Goal: Use online tool/utility: Utilize a website feature to perform a specific function

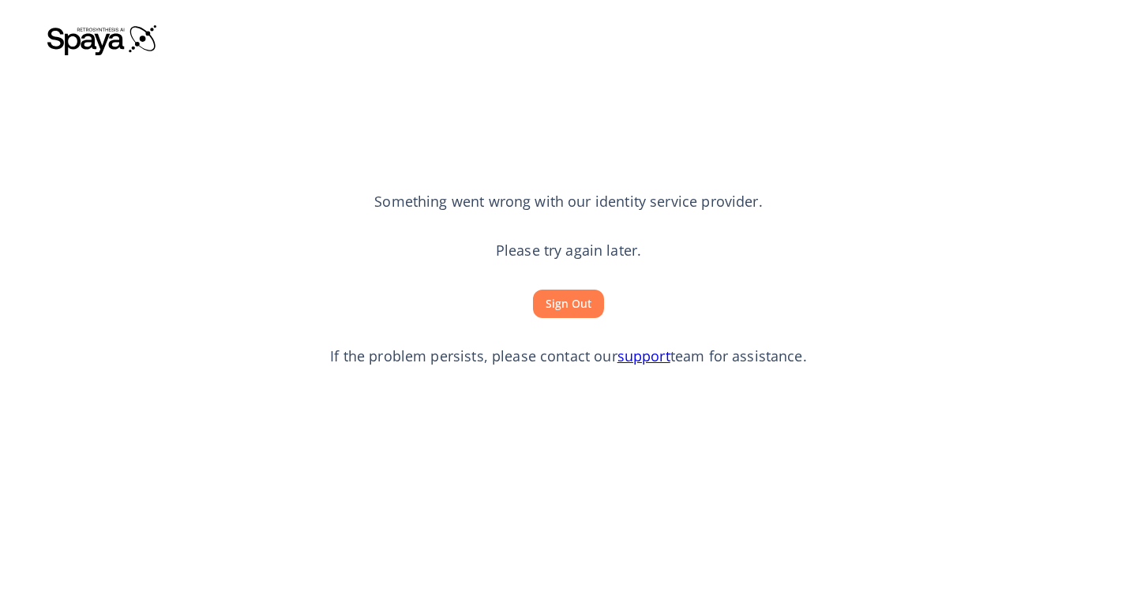
click at [559, 301] on button "Sign Out" at bounding box center [568, 304] width 71 height 29
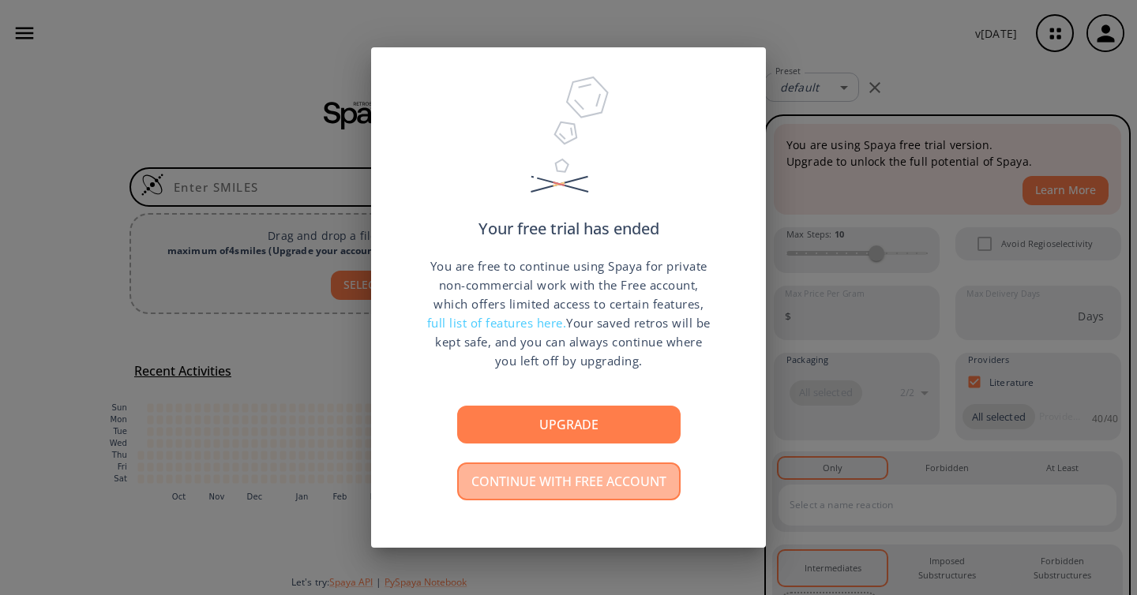
click at [547, 489] on button "Continue with free account" at bounding box center [568, 482] width 223 height 38
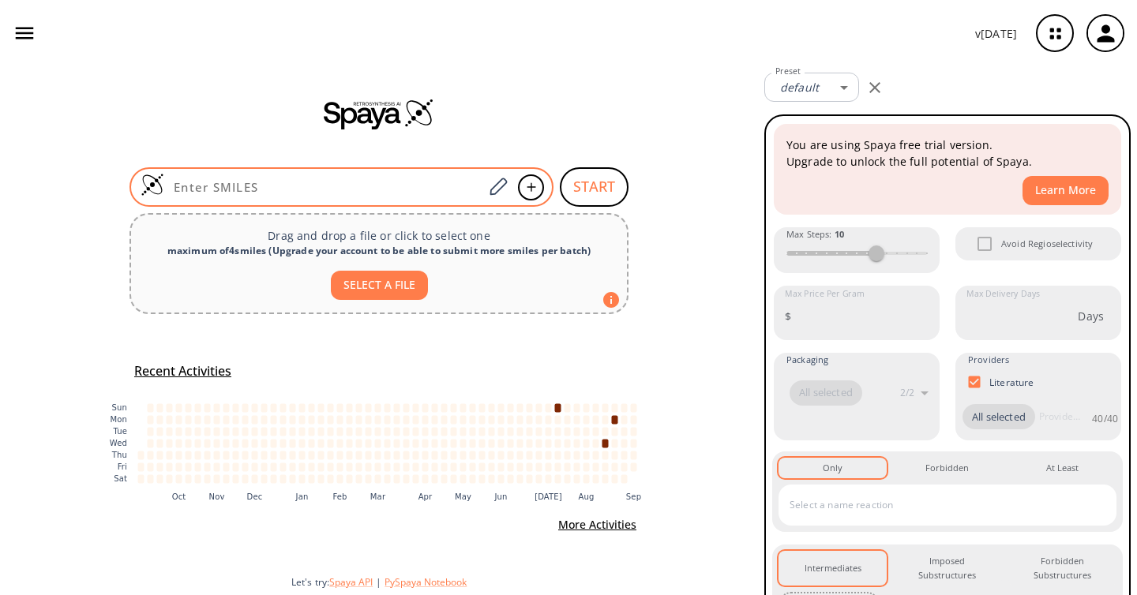
click at [291, 175] on div at bounding box center [342, 186] width 424 height 39
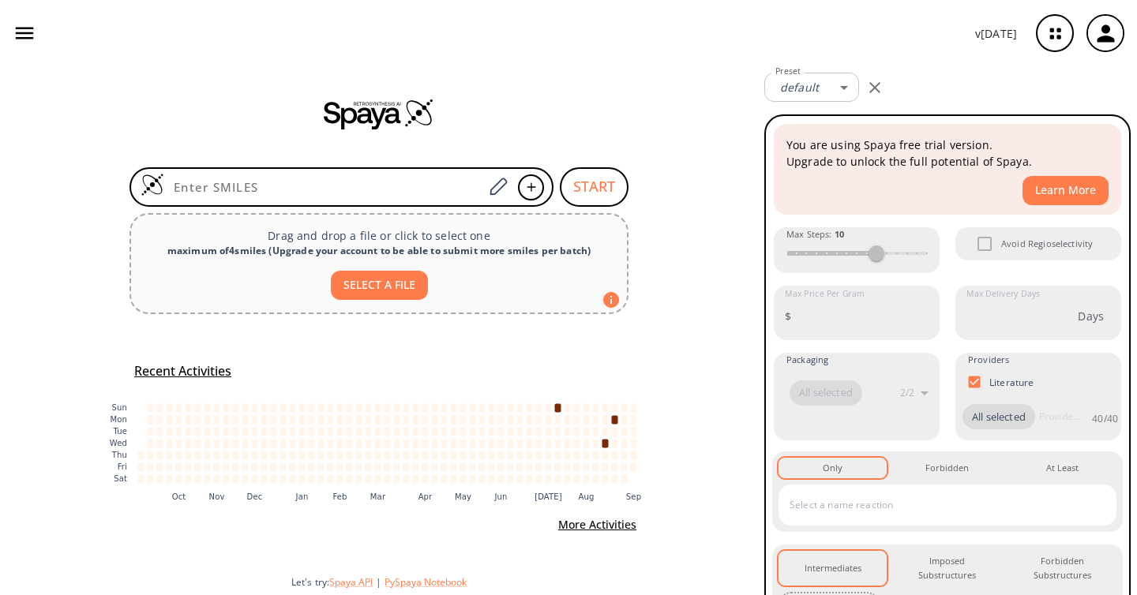
click at [36, 32] on icon "button" at bounding box center [25, 33] width 24 height 24
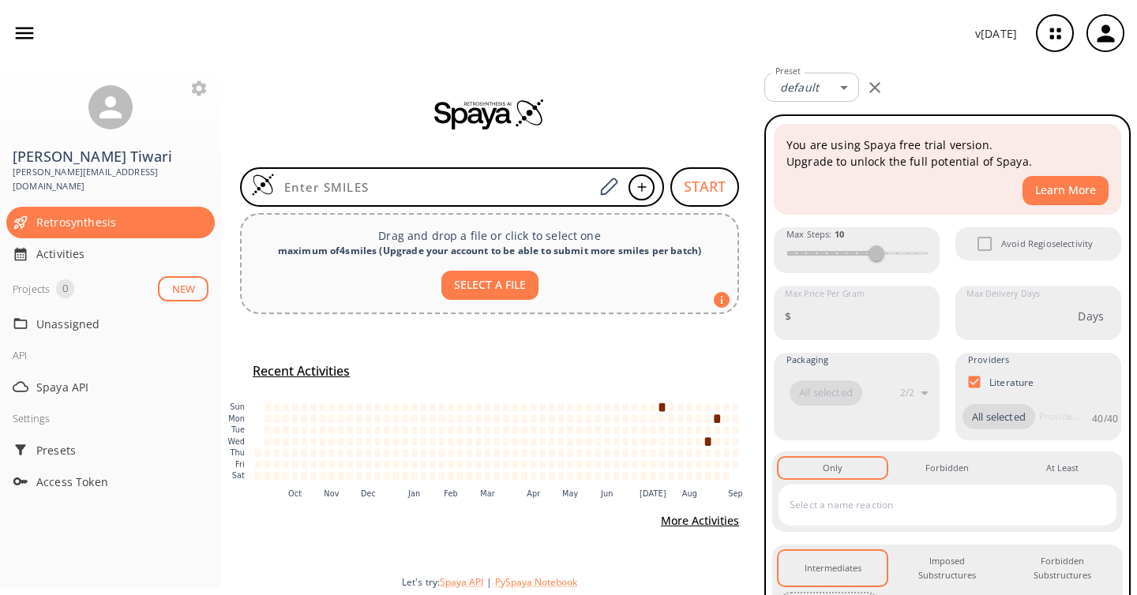
click at [89, 404] on div "Settings" at bounding box center [110, 419] width 221 height 32
click at [91, 379] on span "Spaya API" at bounding box center [122, 387] width 172 height 17
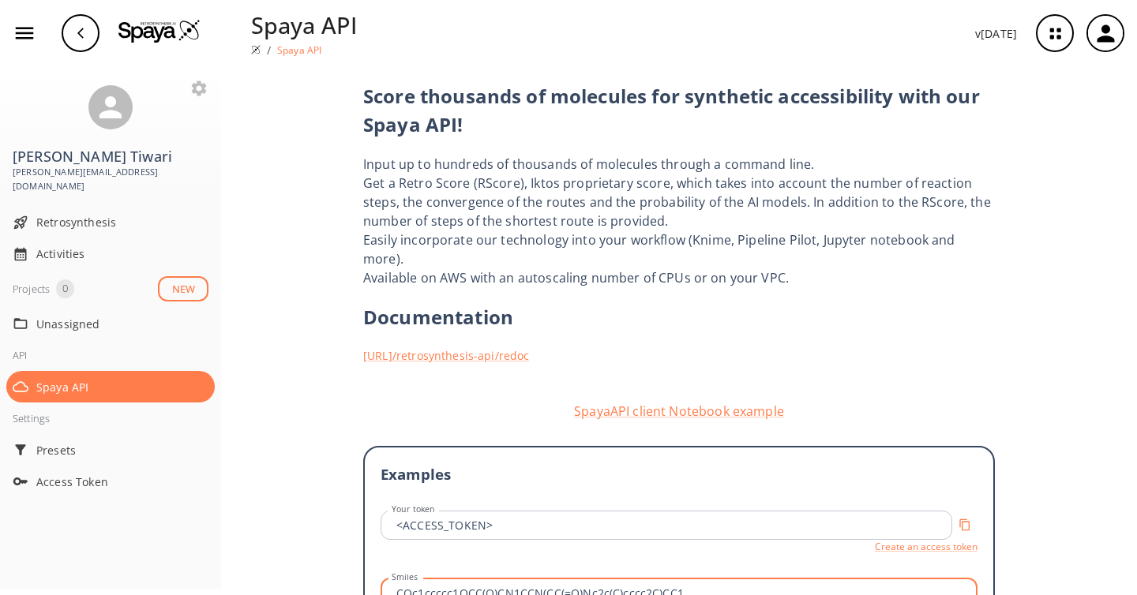
click at [498, 579] on input "COc1ccccc1OCC(O)CN1CCN(CC(=O)Nc2c(C)cccc2C)CC1" at bounding box center [681, 593] width 592 height 29
click at [92, 214] on span "Retrosynthesis" at bounding box center [122, 222] width 172 height 17
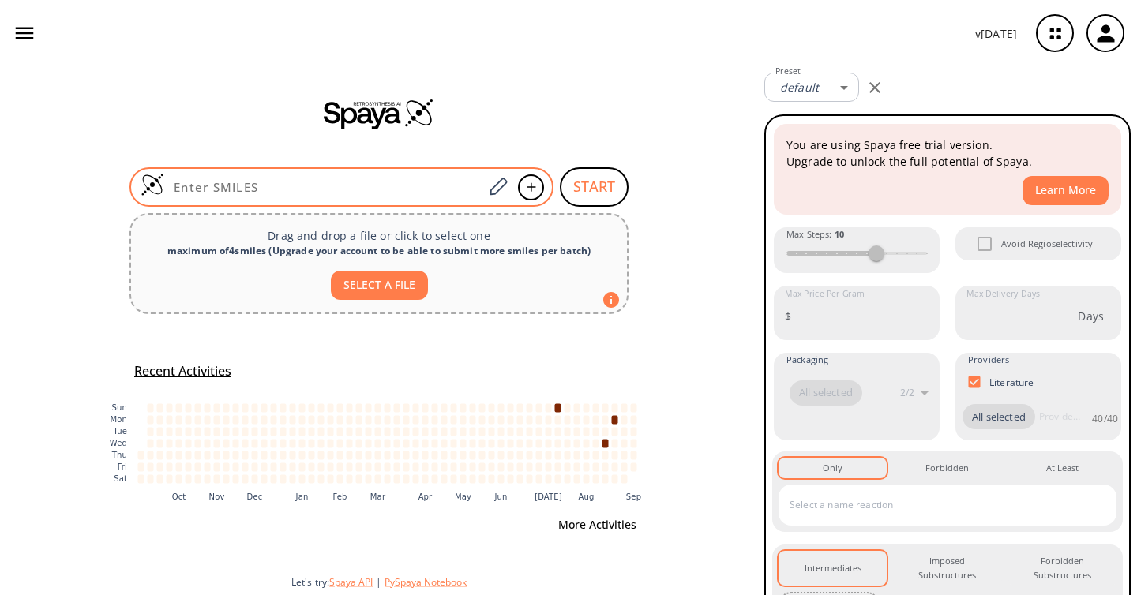
click at [264, 186] on input at bounding box center [323, 187] width 319 height 16
paste input "COc1ccccc1OCC(O)CN1CCN(CC(=O)Nc2c(C)cccc2C)CC1"
type input "COc1ccccc1OCC(O)CN1CCN(CC(=O)Nc2c(C)cccc2C)CC1"
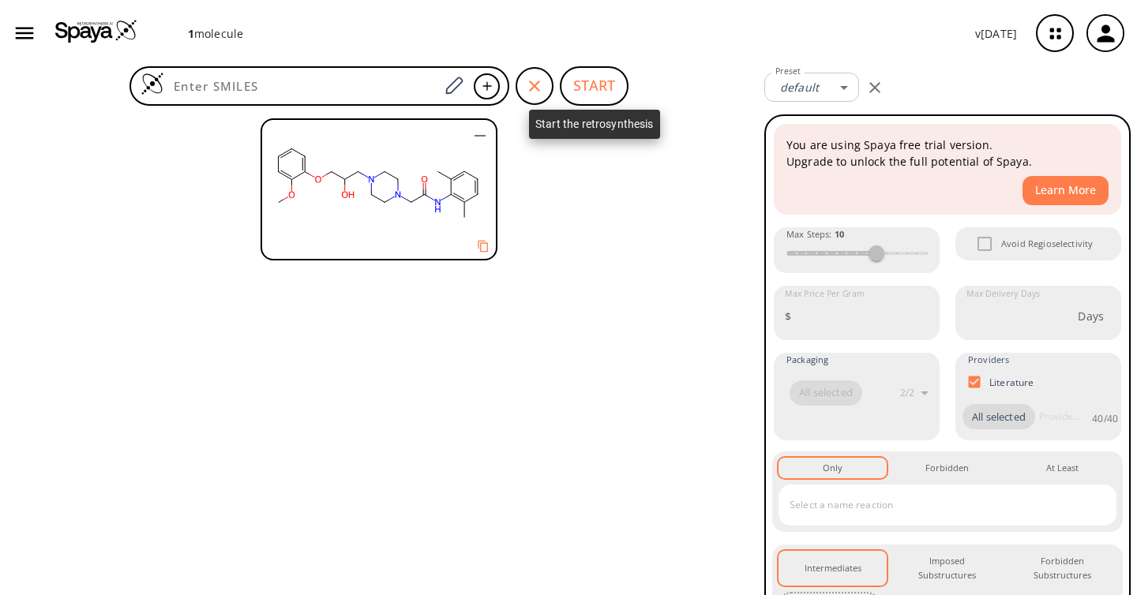
click at [588, 81] on button "START" at bounding box center [594, 85] width 69 height 39
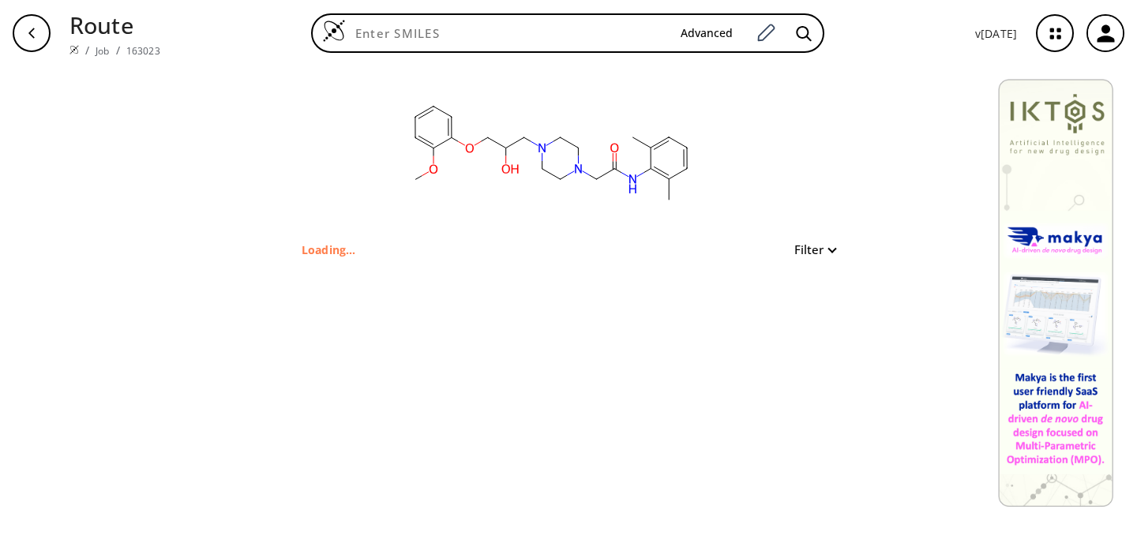
click at [826, 253] on button "Filter" at bounding box center [810, 250] width 51 height 12
click at [826, 253] on div at bounding box center [568, 277] width 1137 height 554
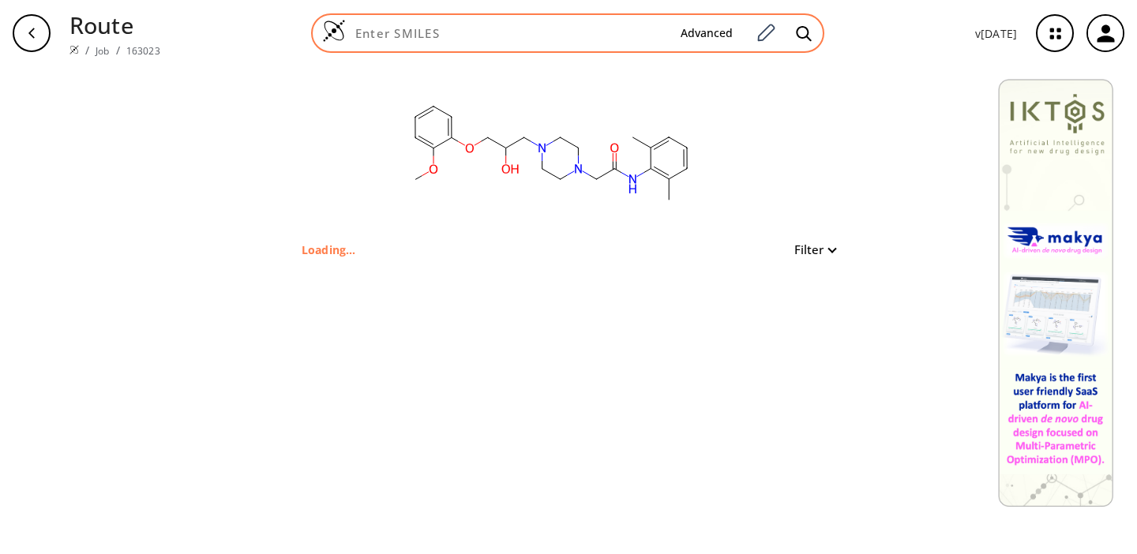
click at [381, 45] on div "Advanced" at bounding box center [567, 32] width 513 height 39
click at [381, 36] on input at bounding box center [507, 33] width 322 height 16
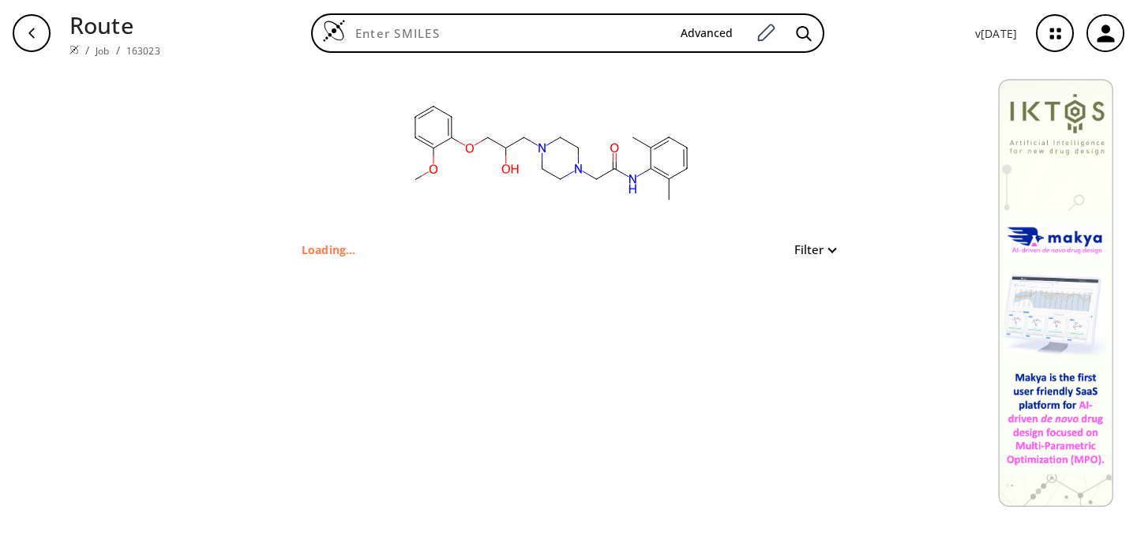
click at [39, 27] on div "button" at bounding box center [32, 33] width 38 height 38
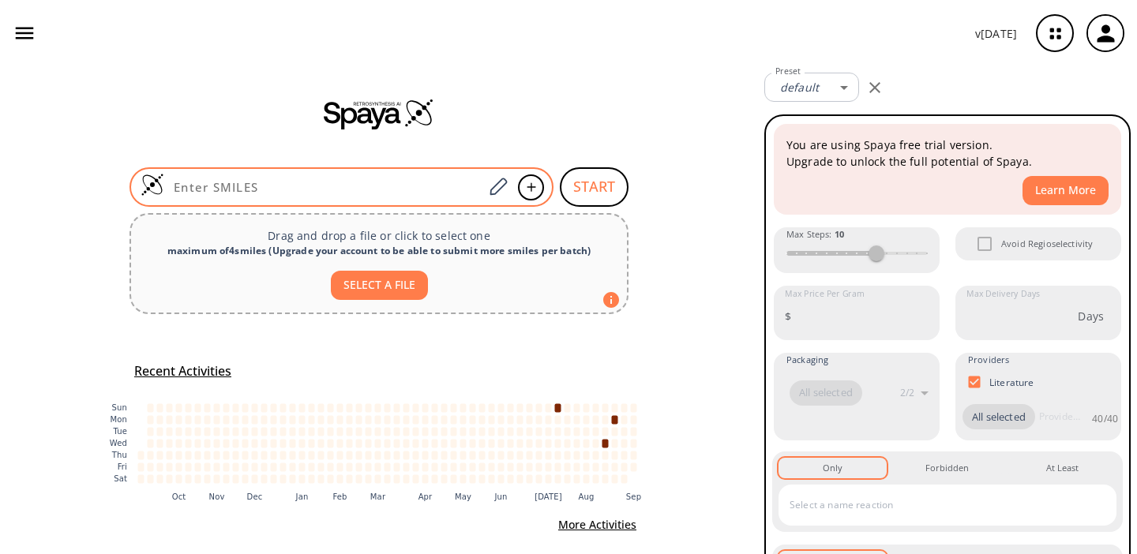
click at [220, 189] on input at bounding box center [323, 187] width 319 height 16
paste input "COc1ccccc1OCC(O)CN1CCN(CC(=O)Nc2c(C)cccc2C)CC1"
type input "COc1ccccc1OCC(O)CN1CCN(CC(=O)Nc2c(C)cccc2C)CC1"
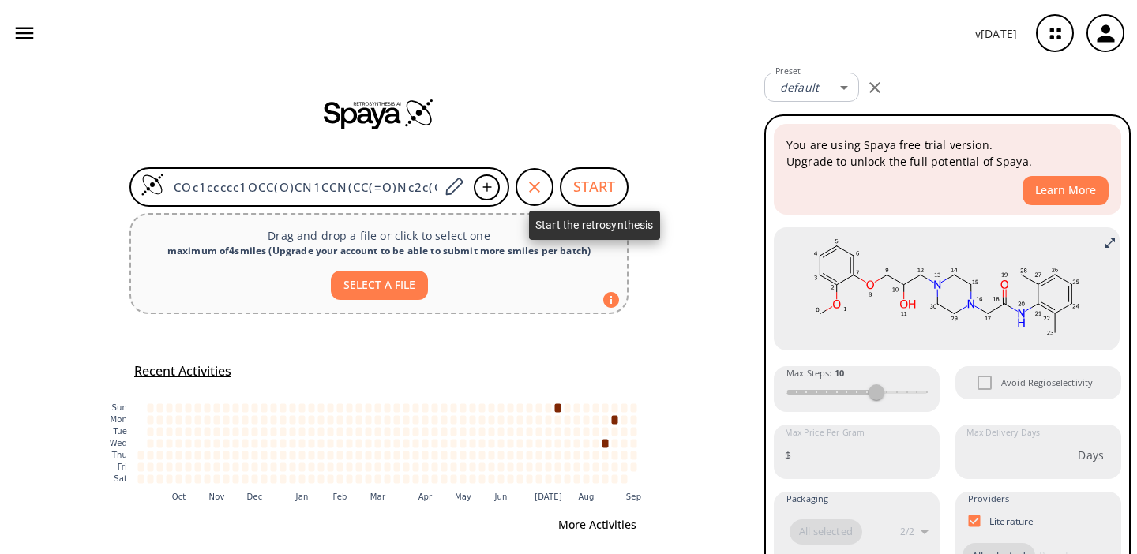
click at [592, 190] on button "START" at bounding box center [594, 186] width 69 height 39
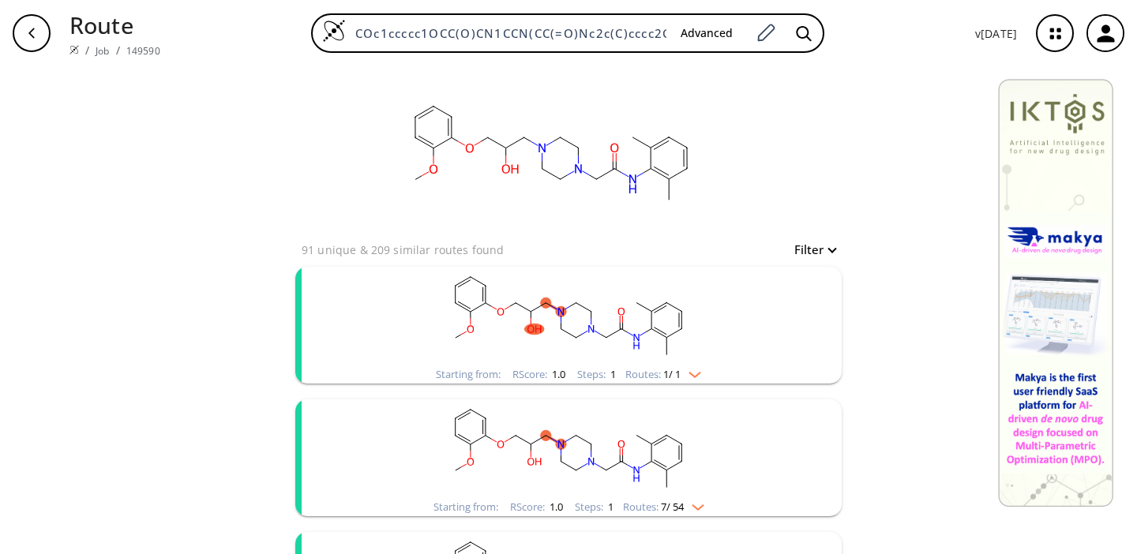
click at [621, 325] on ellipse "clusters" at bounding box center [621, 329] width 10 height 10
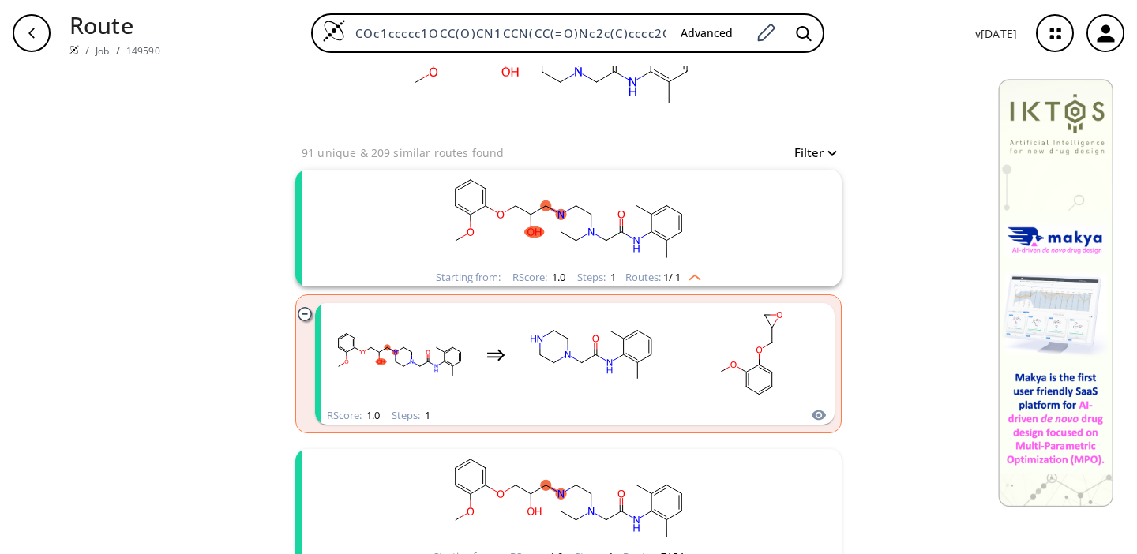
scroll to position [139, 0]
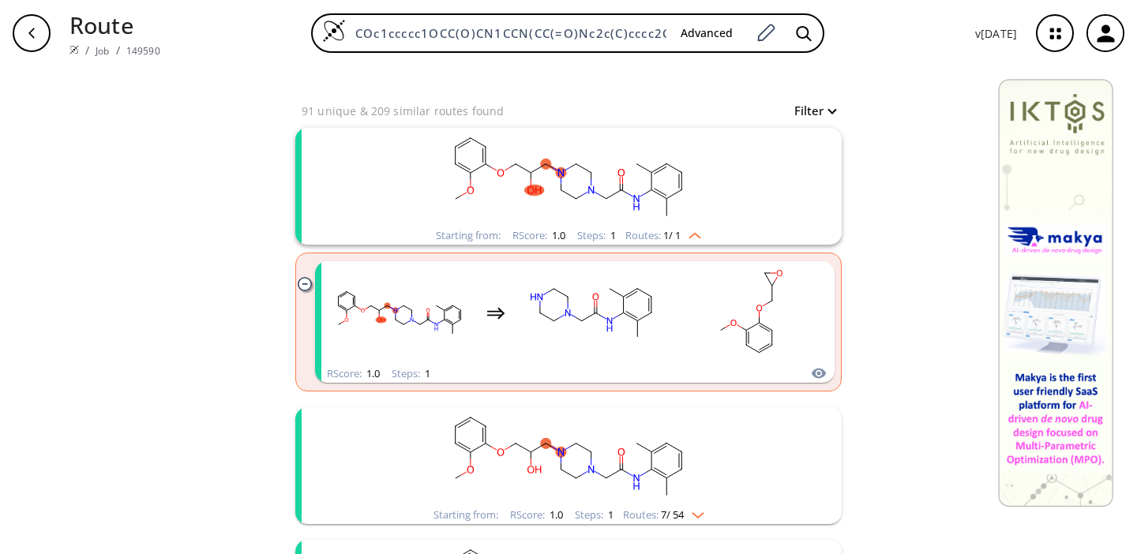
click at [678, 456] on ellipse "clusters" at bounding box center [682, 452] width 10 height 10
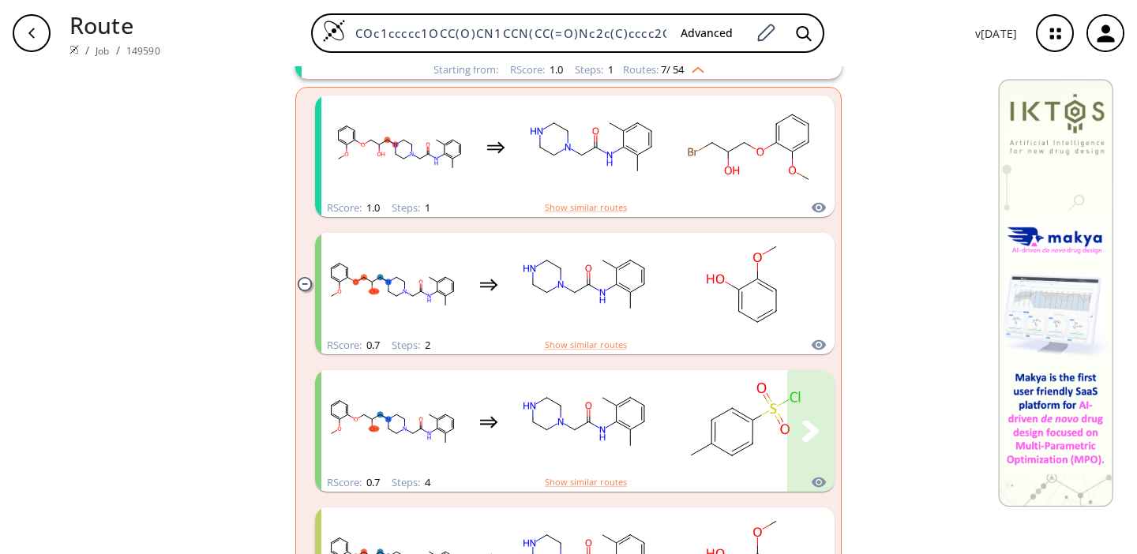
scroll to position [569, 0]
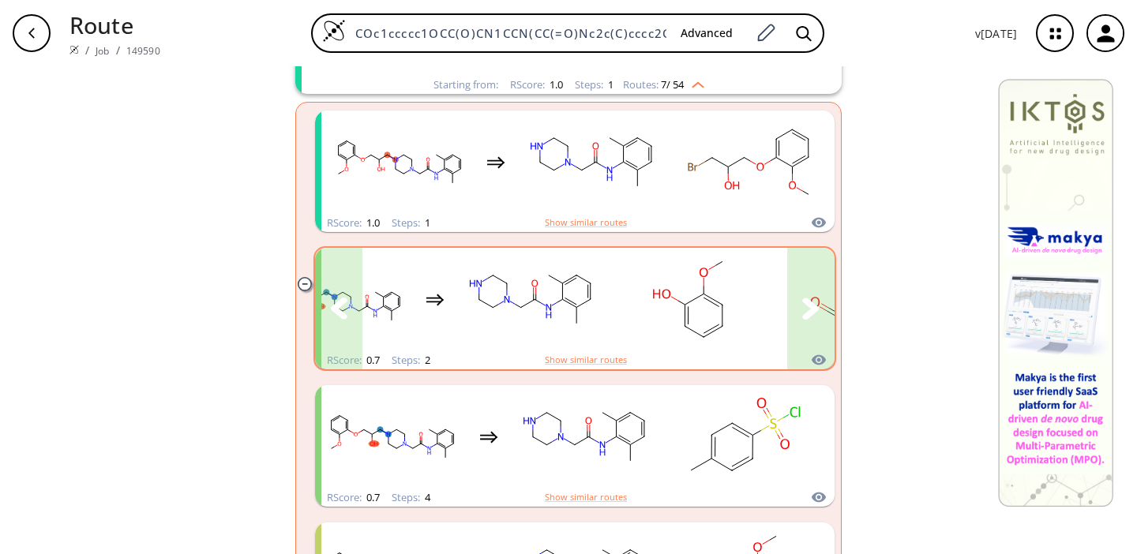
click at [816, 306] on icon "clusters" at bounding box center [810, 308] width 17 height 21
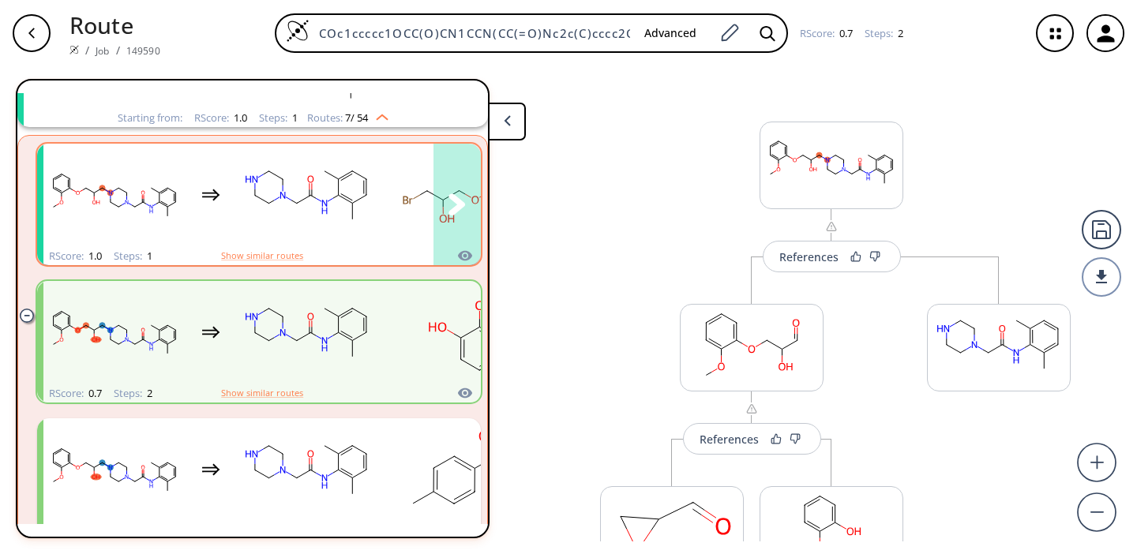
scroll to position [301, 0]
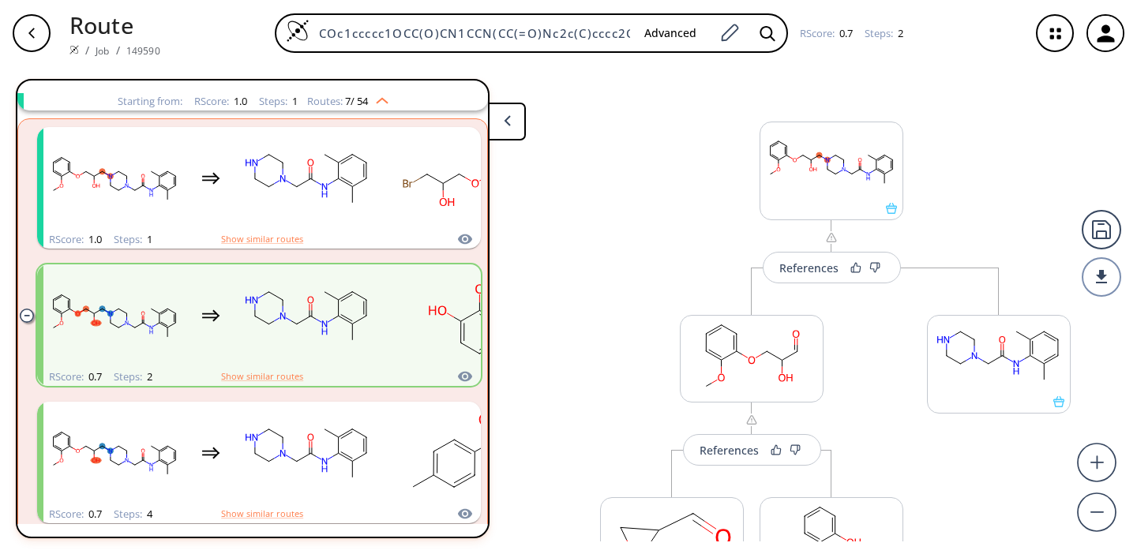
click at [39, 37] on div "button" at bounding box center [32, 33] width 38 height 38
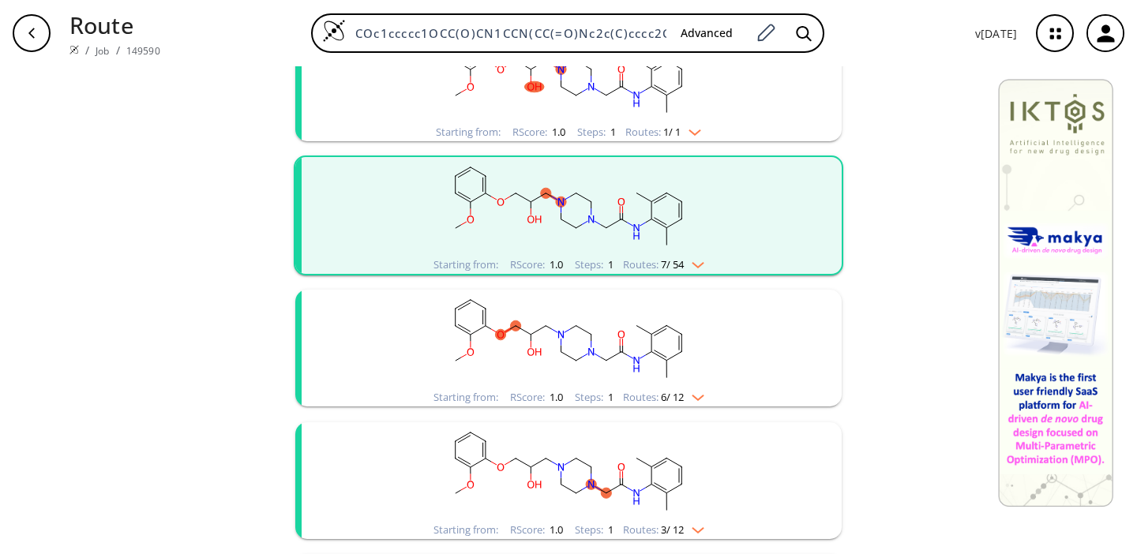
scroll to position [230, 0]
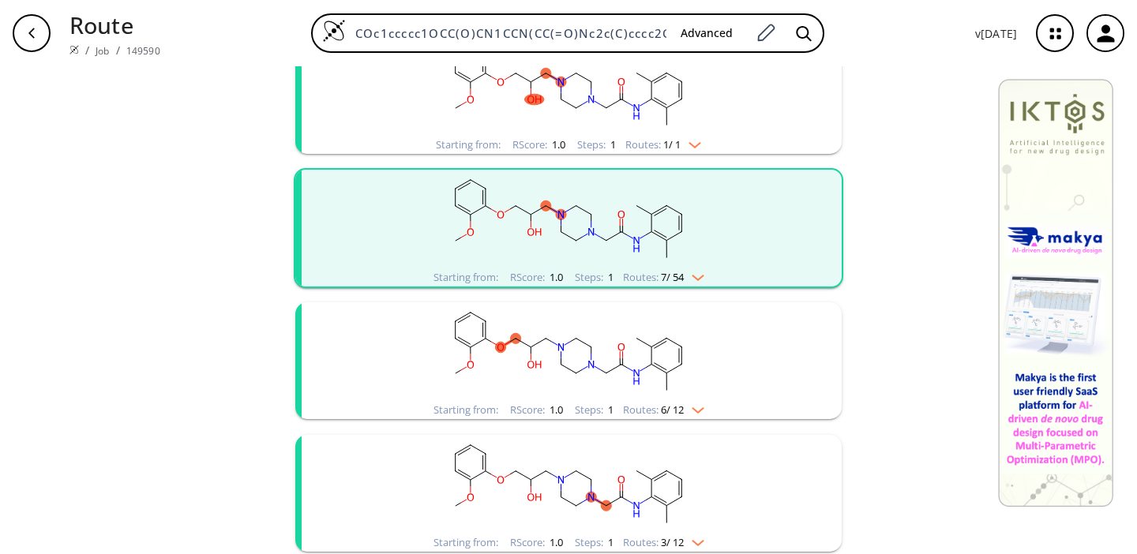
click at [691, 272] on img "clusters" at bounding box center [694, 274] width 21 height 13
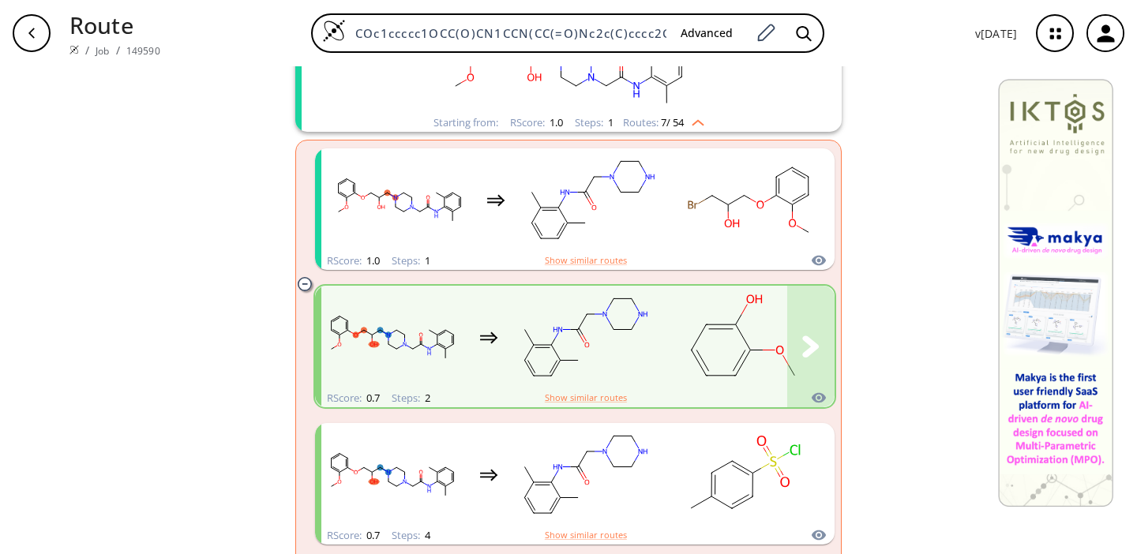
scroll to position [430, 0]
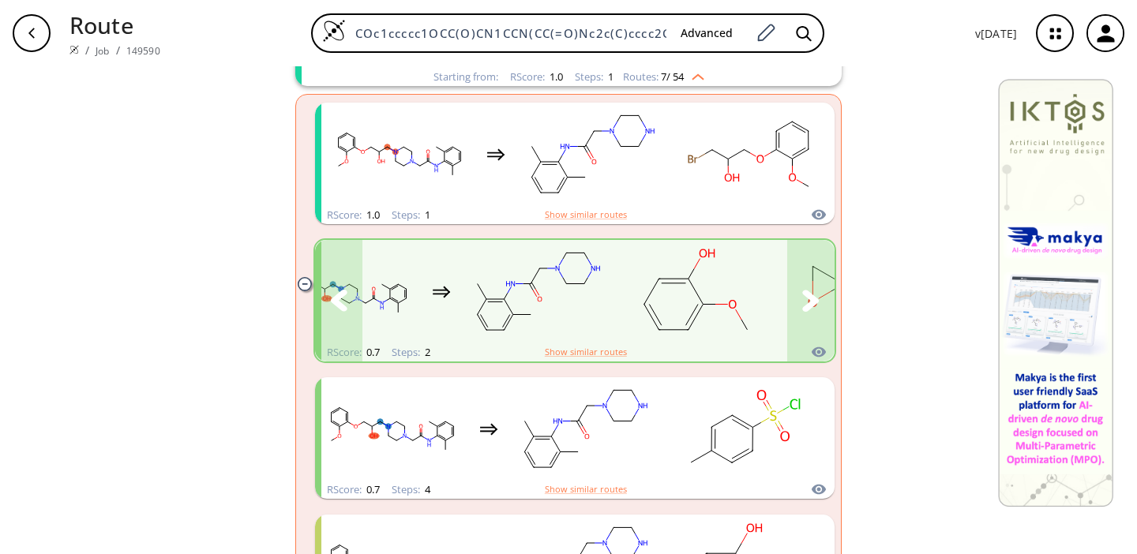
click at [820, 304] on button "clusters" at bounding box center [810, 301] width 47 height 122
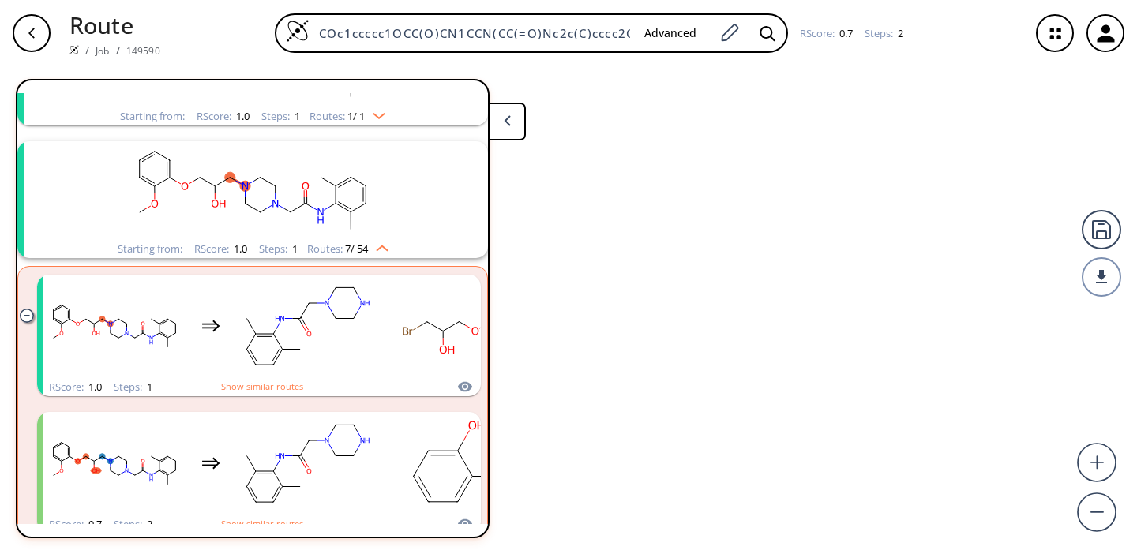
scroll to position [301, 0]
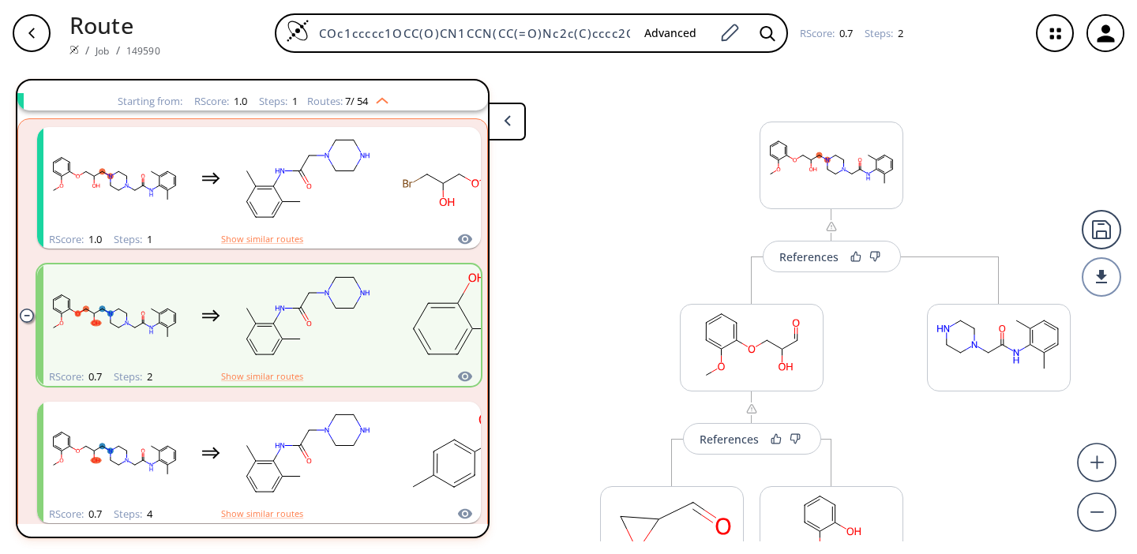
click at [32, 24] on div "button" at bounding box center [32, 33] width 38 height 38
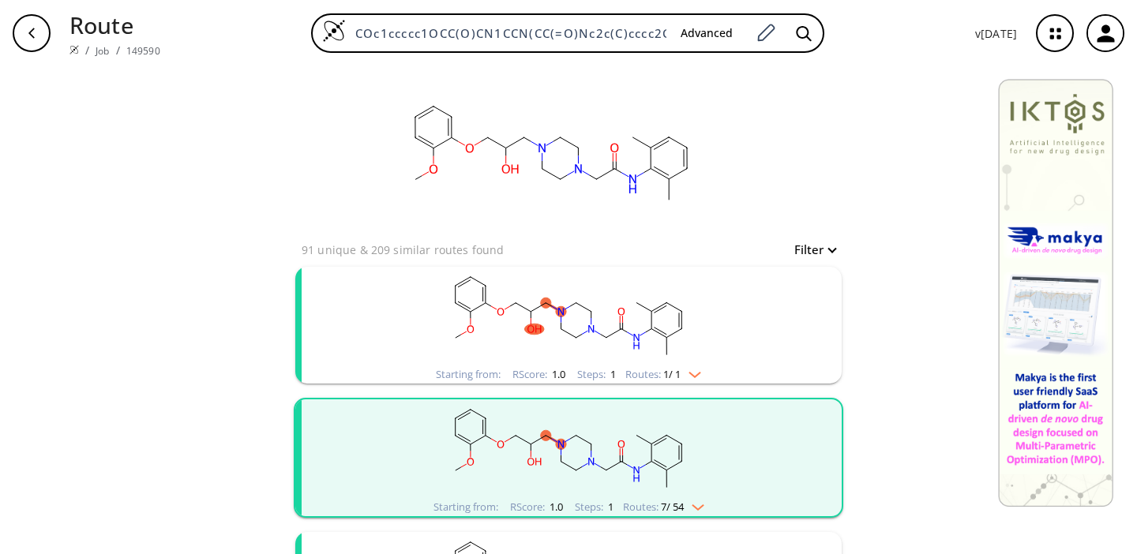
click at [704, 501] on img "clusters" at bounding box center [694, 504] width 21 height 13
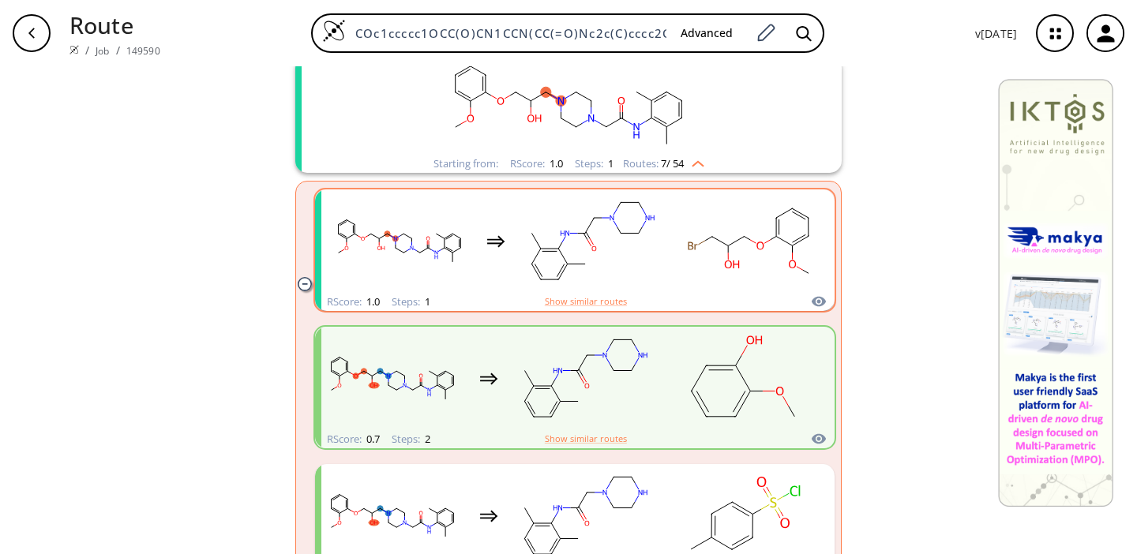
scroll to position [346, 0]
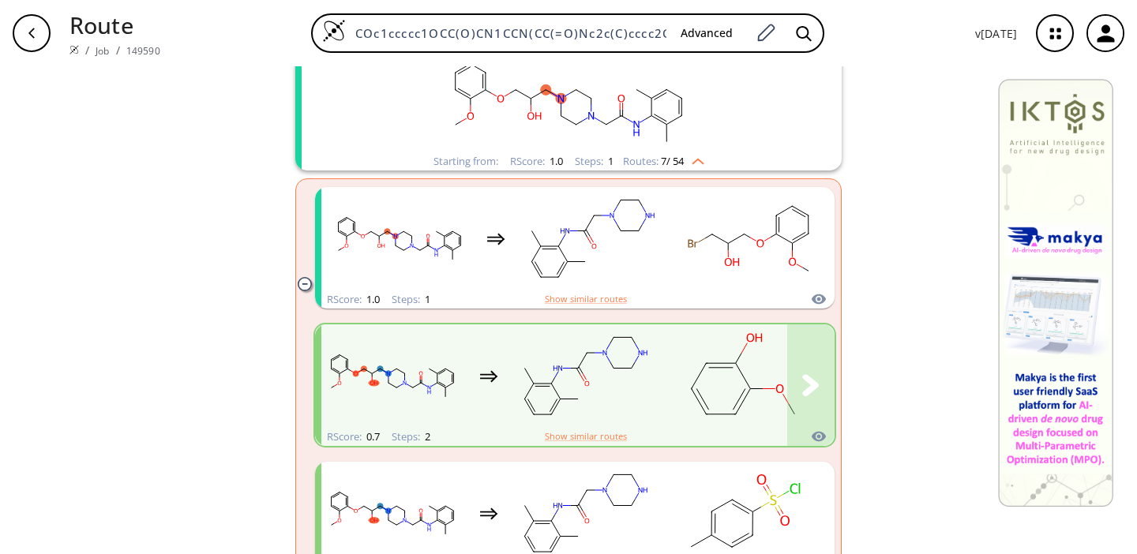
click at [615, 357] on rect "clusters" at bounding box center [585, 376] width 142 height 99
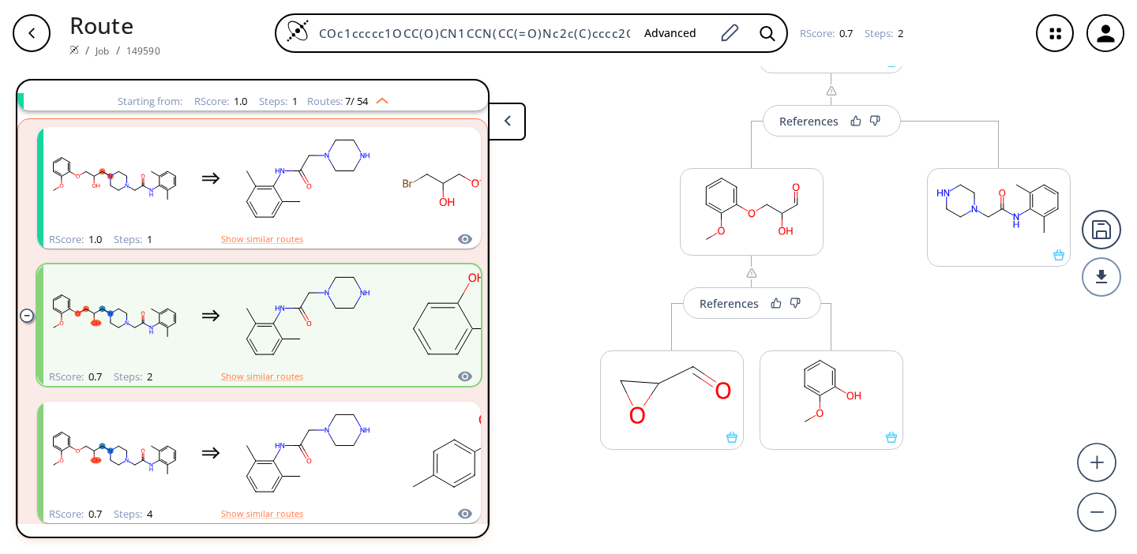
scroll to position [149, 0]
click at [663, 468] on button "More routes from here" at bounding box center [672, 454] width 144 height 34
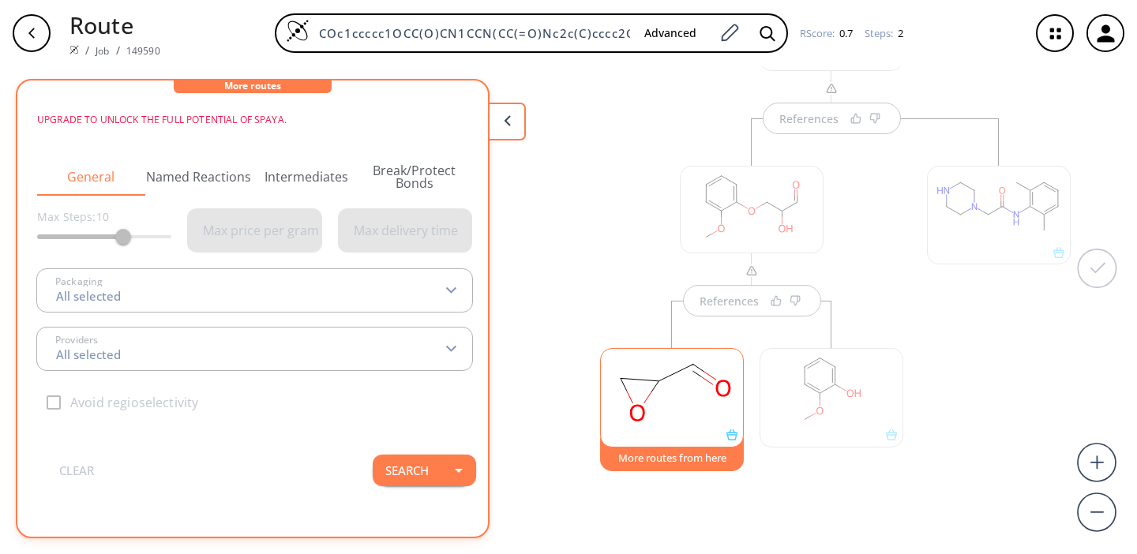
scroll to position [0, 0]
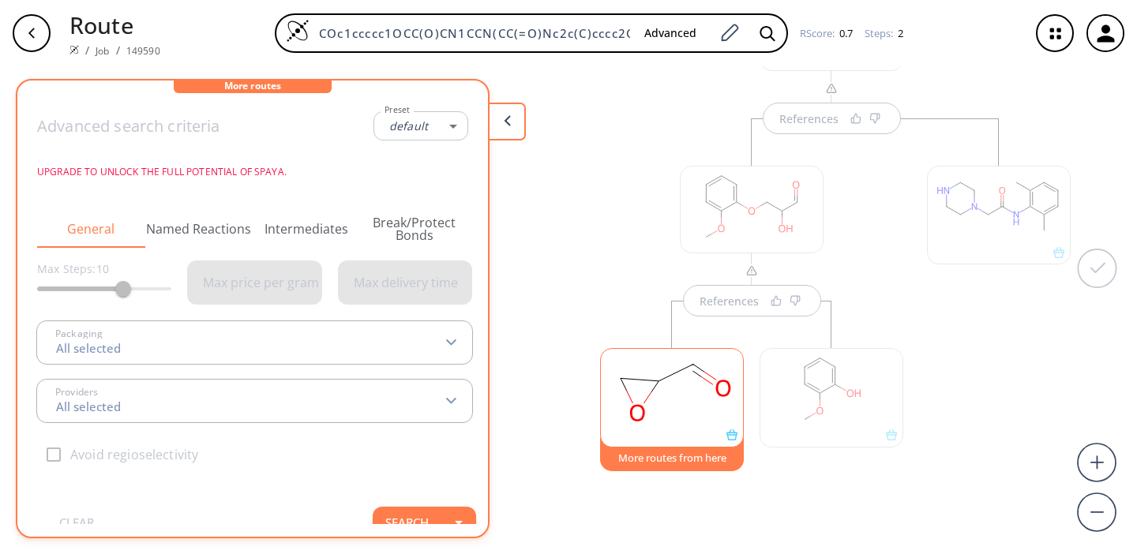
type input "-1"
type input "All selected"
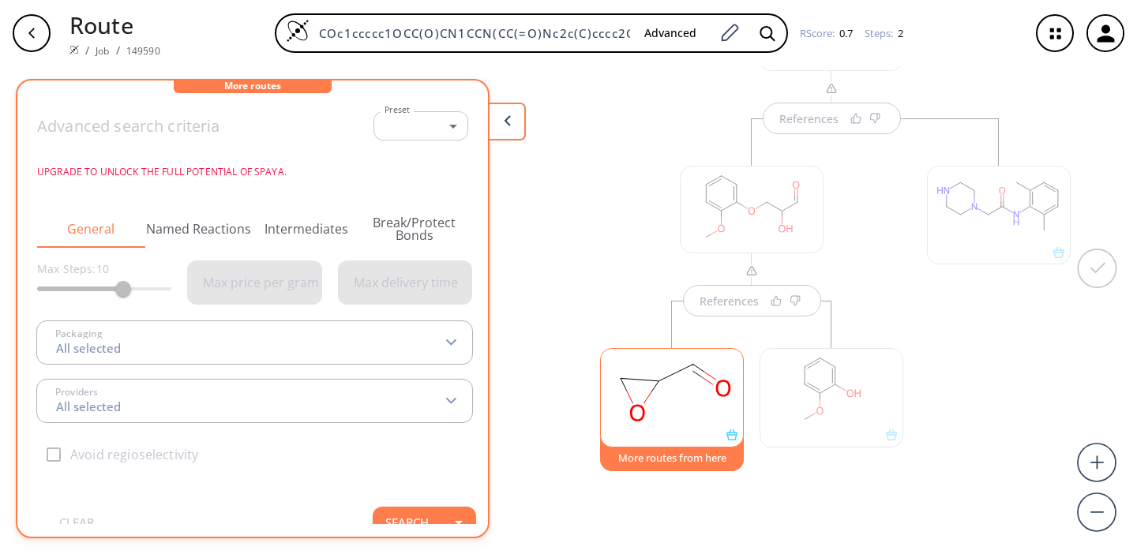
click at [862, 403] on div at bounding box center [832, 397] width 144 height 99
click at [516, 127] on button at bounding box center [507, 122] width 38 height 38
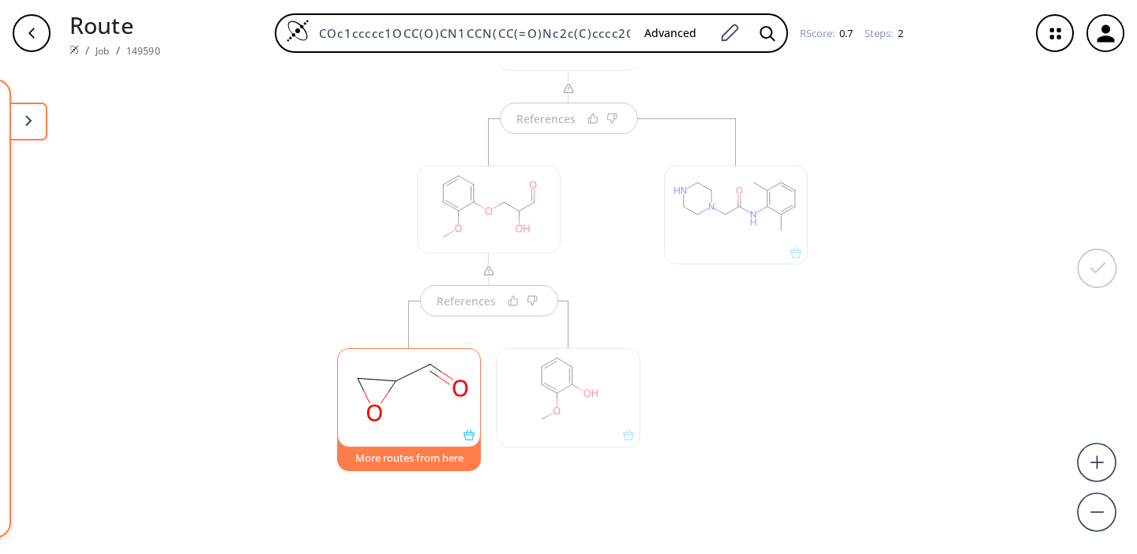
click at [554, 390] on div at bounding box center [569, 397] width 144 height 99
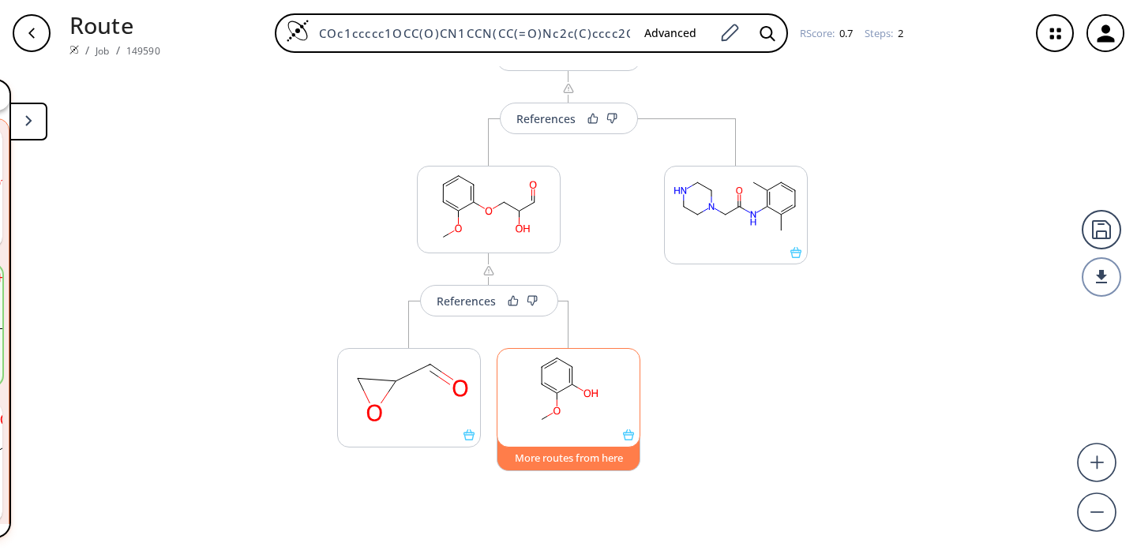
click at [556, 460] on button "More routes from here" at bounding box center [569, 454] width 144 height 34
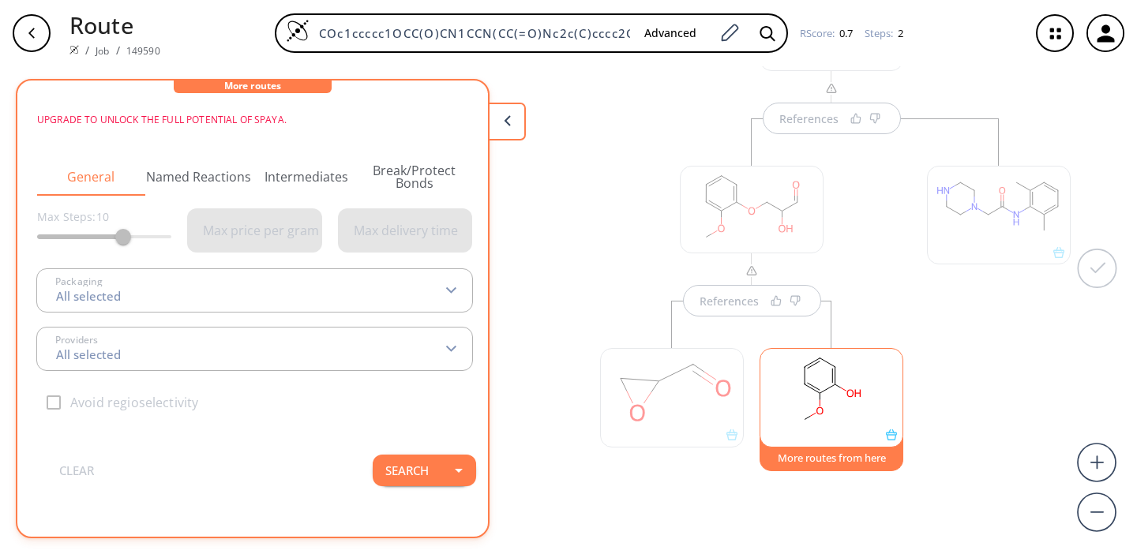
scroll to position [0, 0]
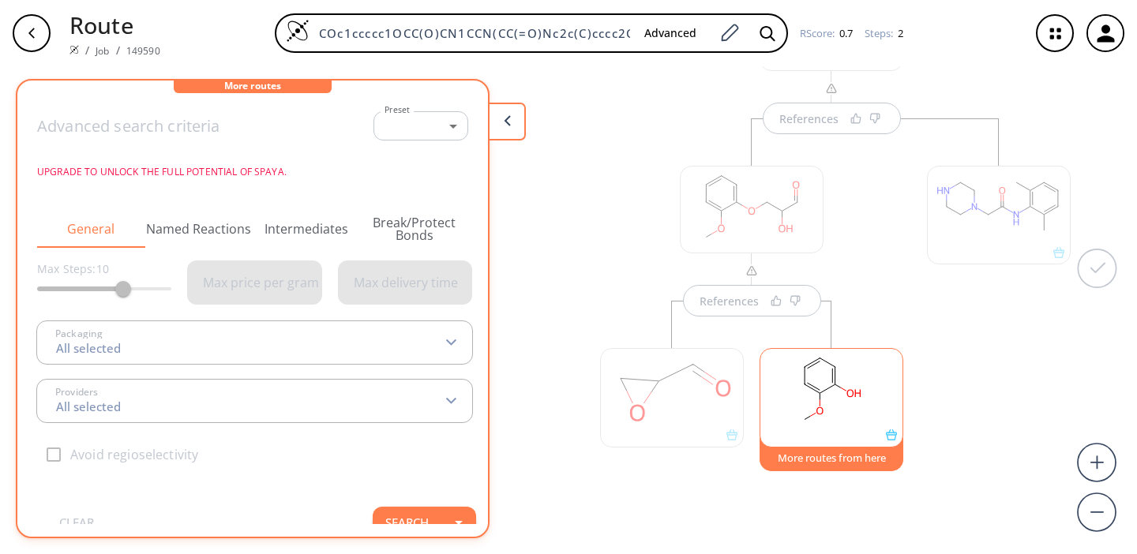
click at [509, 115] on polygon at bounding box center [507, 120] width 6 height 10
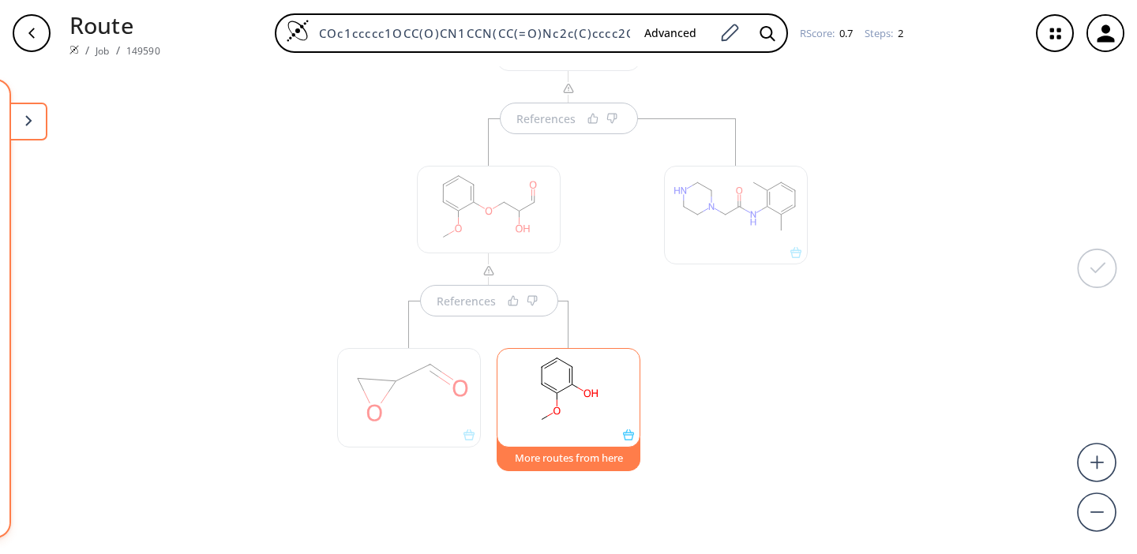
click at [502, 201] on div at bounding box center [489, 210] width 144 height 88
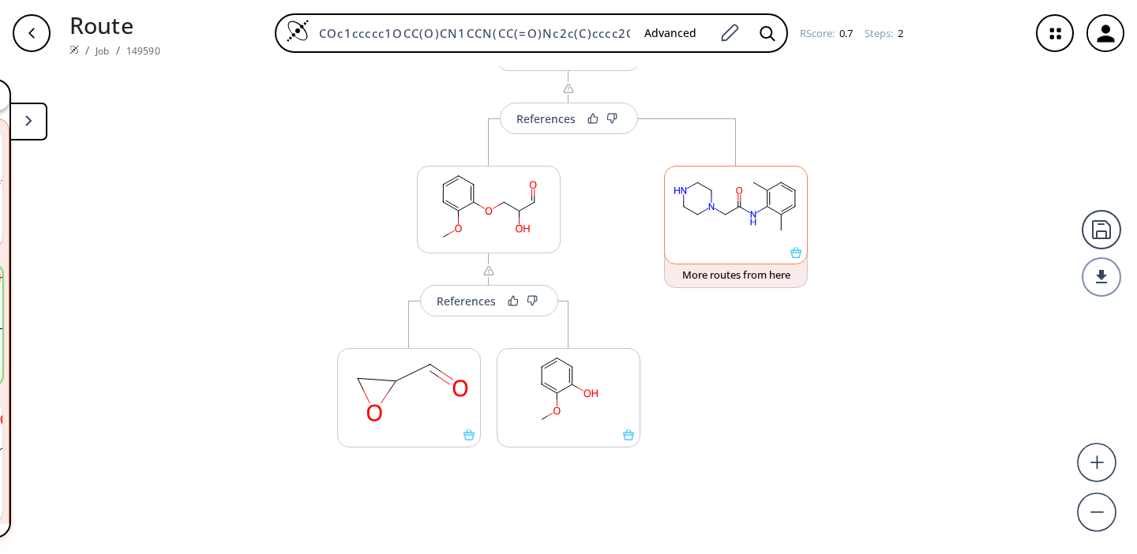
click at [730, 206] on rect at bounding box center [736, 207] width 142 height 81
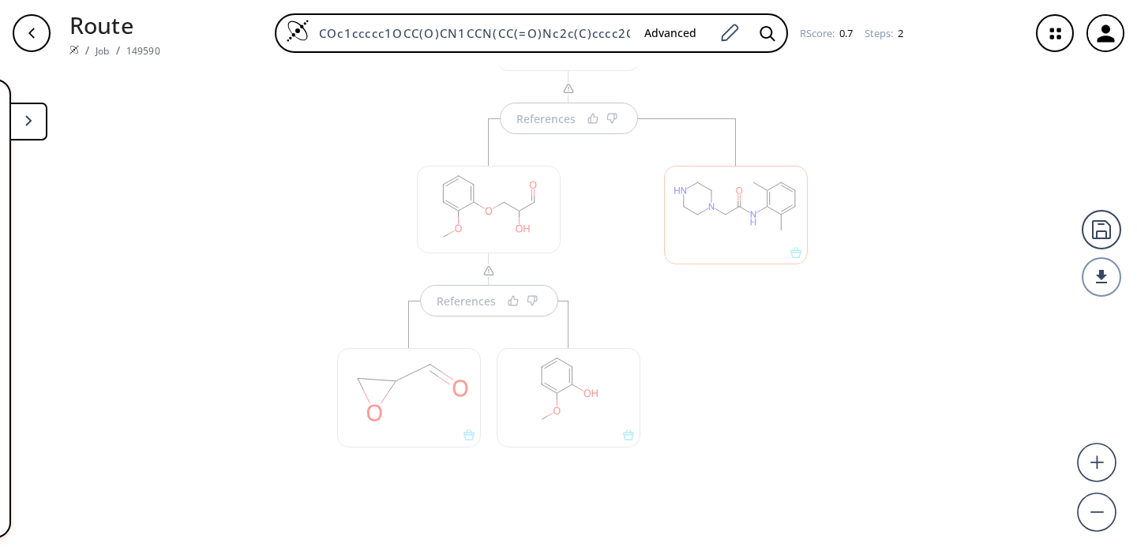
click at [486, 224] on div at bounding box center [489, 210] width 144 height 88
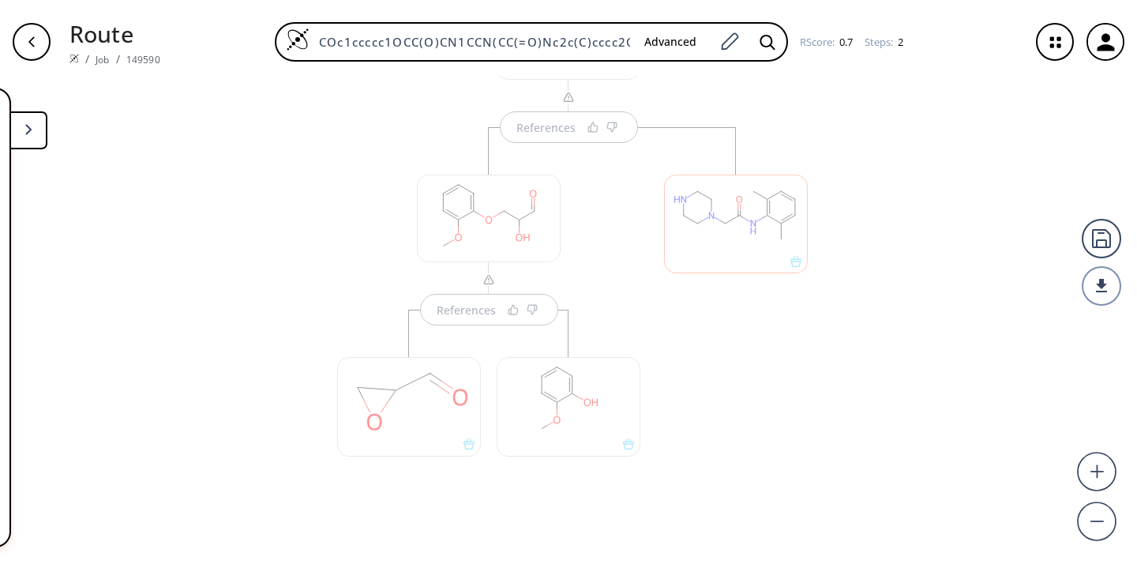
scroll to position [301, 0]
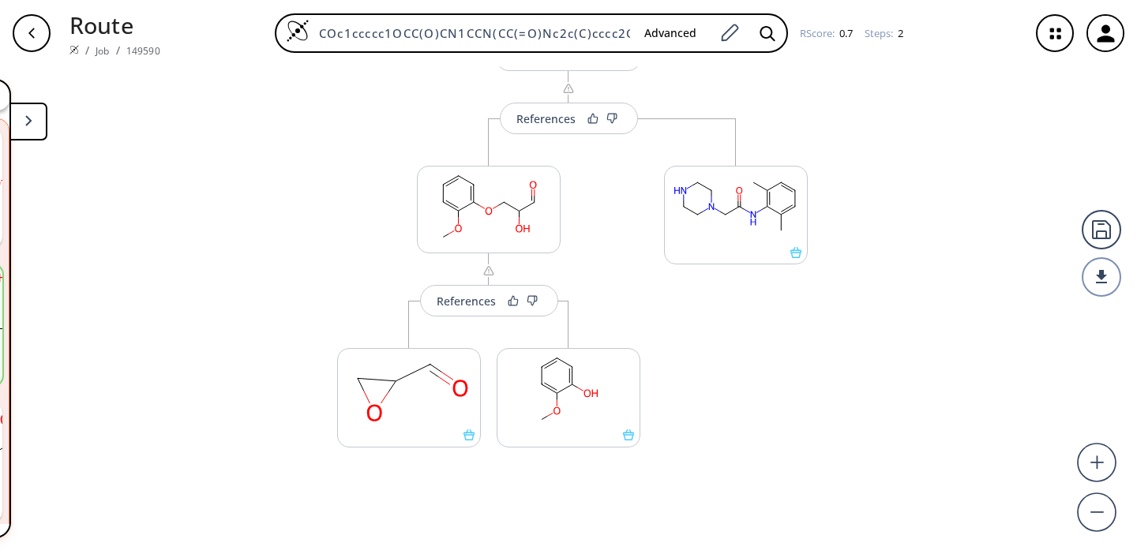
click at [32, 122] on icon at bounding box center [28, 120] width 7 height 11
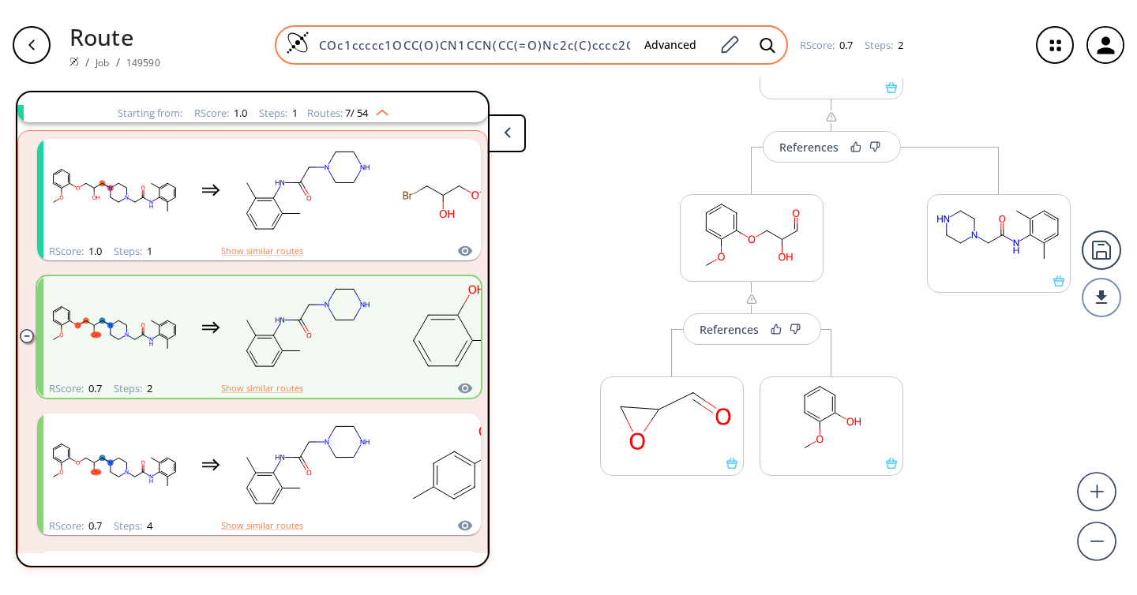
scroll to position [108, 0]
